Goal: Information Seeking & Learning: Learn about a topic

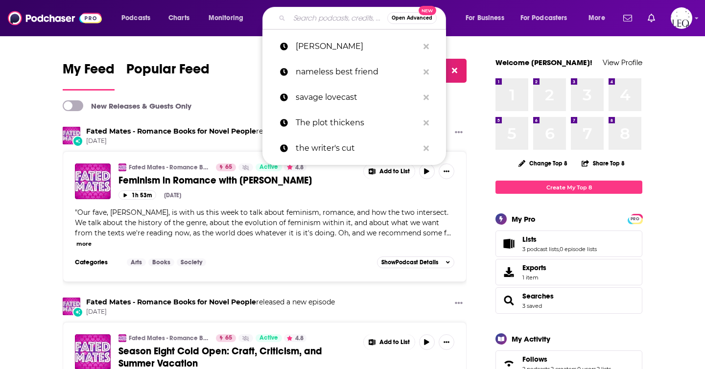
click at [339, 20] on input "Search podcasts, credits, & more..." at bounding box center [338, 18] width 98 height 16
paste input "The Naughty Librarian"
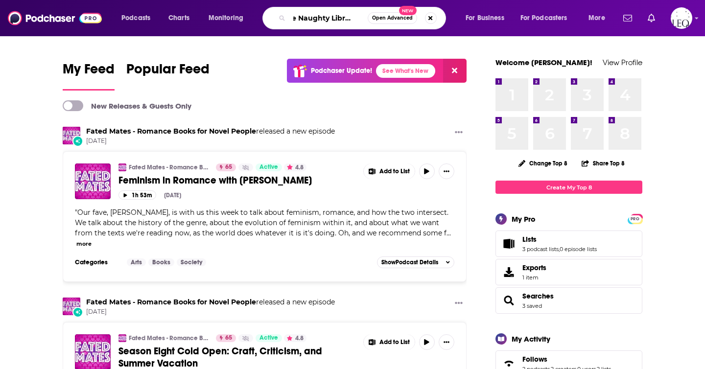
type input "The Naughty Librarian"
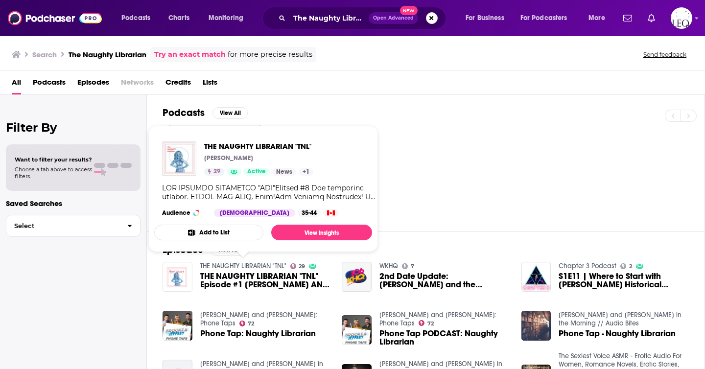
click at [374, 120] on span "THE NAUGHTY LIBRARIAN "TNL" [PERSON_NAME] 29 Active News + 1 Audience [DEMOGRAP…" at bounding box center [263, 189] width 230 height 138
click at [315, 102] on div "Podcasts View All 29" at bounding box center [433, 163] width 542 height 137
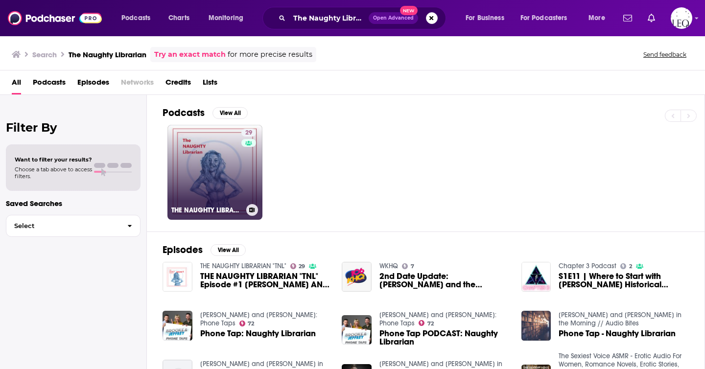
click at [218, 148] on link "29 THE NAUGHTY LIBRARIAN "TNL"" at bounding box center [214, 172] width 95 height 95
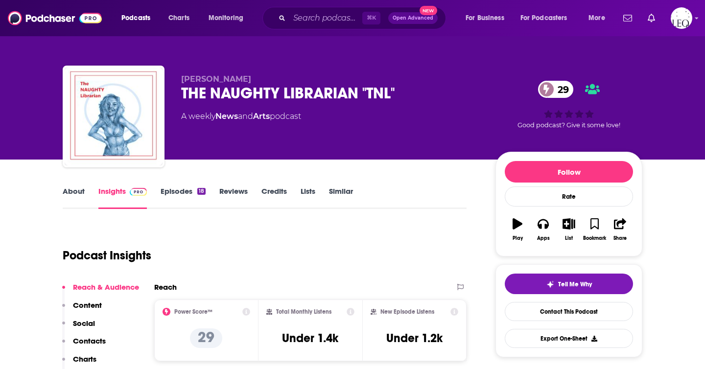
click at [69, 188] on link "About" at bounding box center [74, 197] width 22 height 23
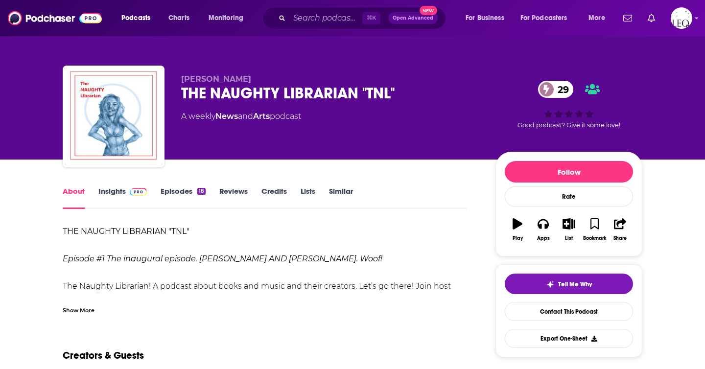
click at [107, 192] on link "Insights" at bounding box center [122, 197] width 48 height 23
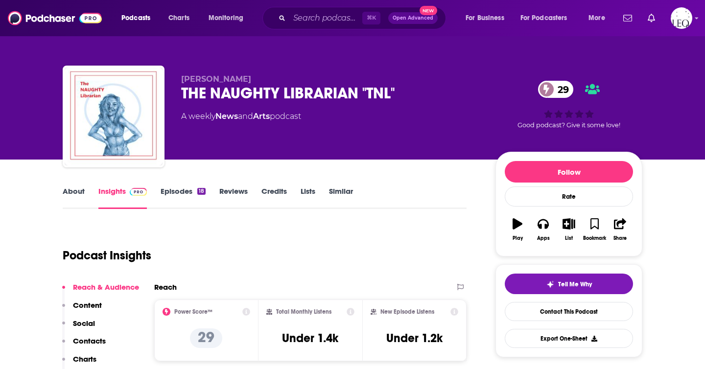
click at [182, 191] on link "Episodes 18" at bounding box center [183, 197] width 45 height 23
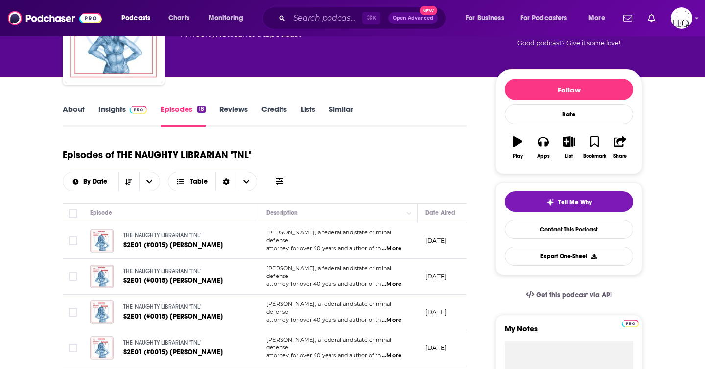
scroll to position [70, 0]
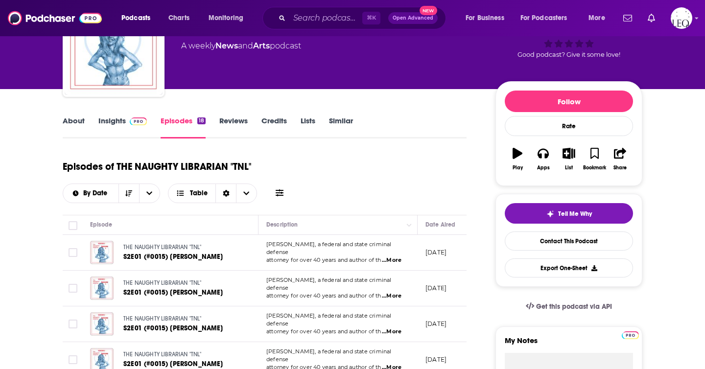
click at [115, 119] on link "Insights" at bounding box center [122, 127] width 48 height 23
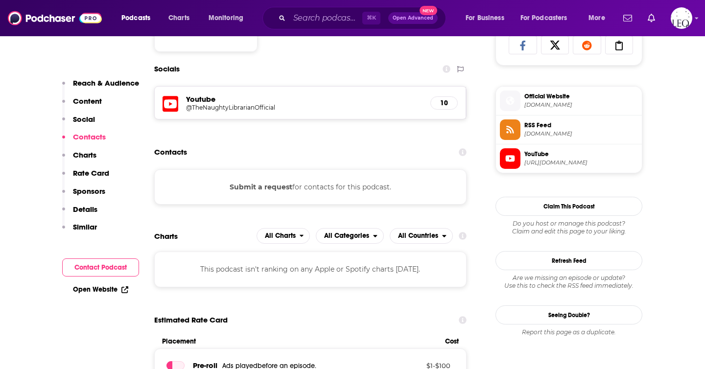
scroll to position [666, 0]
click at [264, 107] on h5 "@TheNaughtyLibrarianOfficial" at bounding box center [264, 106] width 157 height 7
click at [260, 103] on h5 "Youtube" at bounding box center [304, 98] width 236 height 9
click at [267, 109] on h5 "@TheNaughtyLibrarianOfficial" at bounding box center [264, 106] width 157 height 7
